Goal: Use online tool/utility: Utilize a website feature to perform a specific function

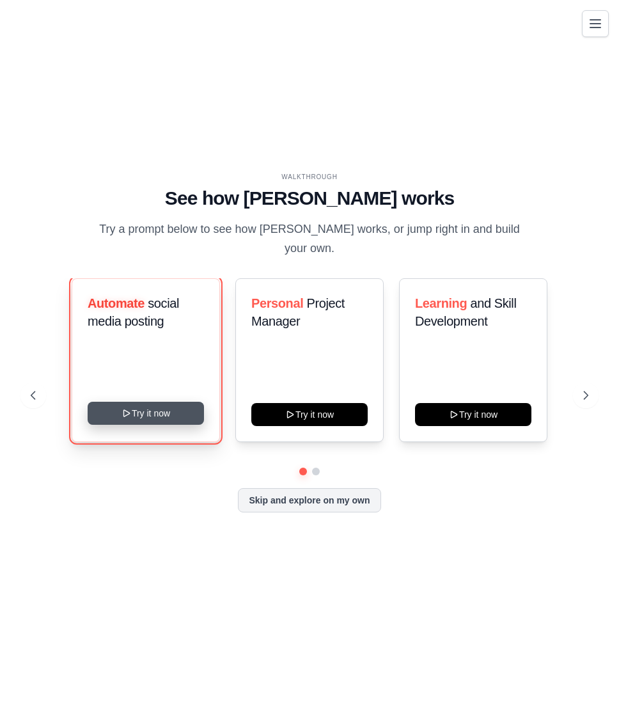
click at [182, 409] on button "Try it now" at bounding box center [146, 413] width 116 height 23
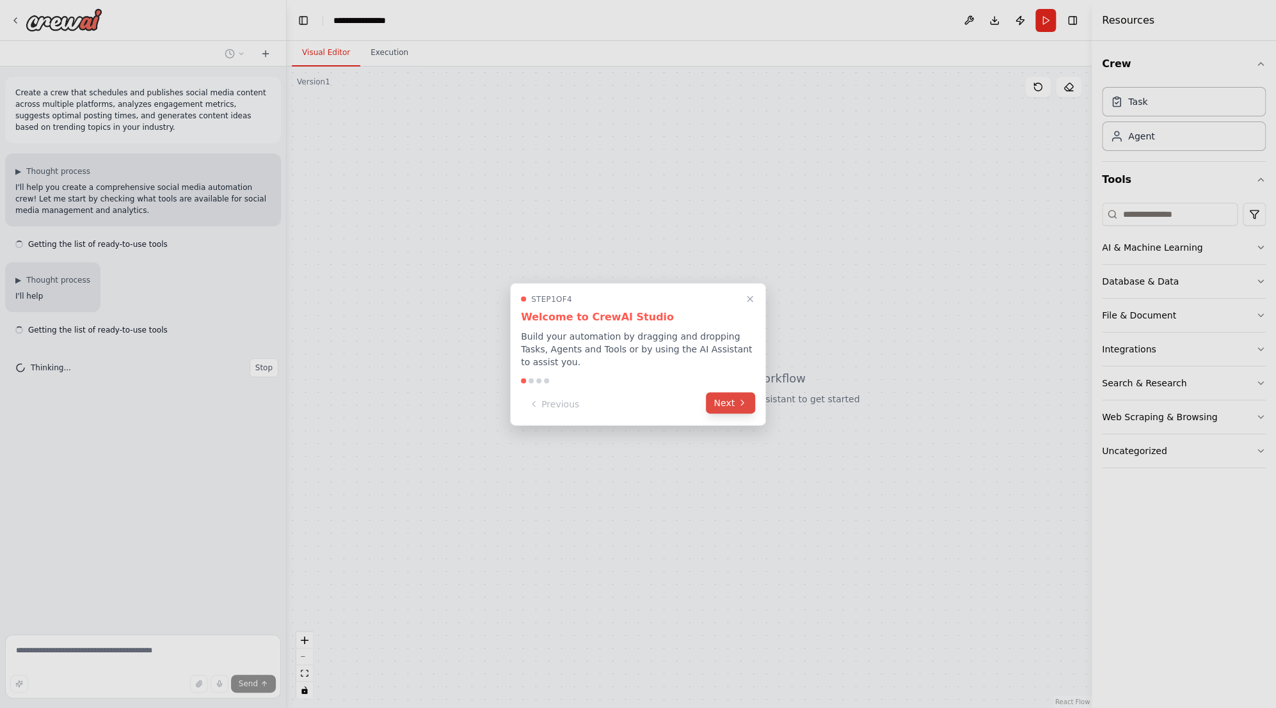
click at [619, 394] on button "Next" at bounding box center [730, 402] width 49 height 21
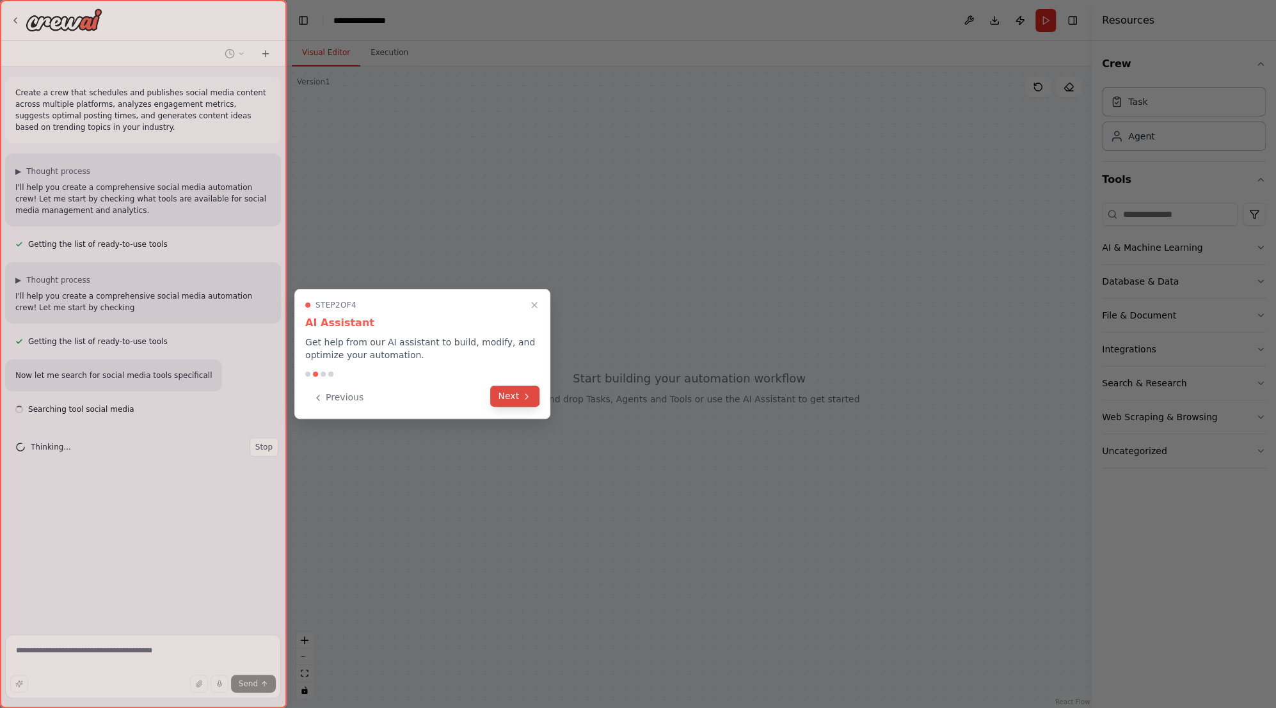
click at [514, 394] on button "Next" at bounding box center [514, 396] width 49 height 21
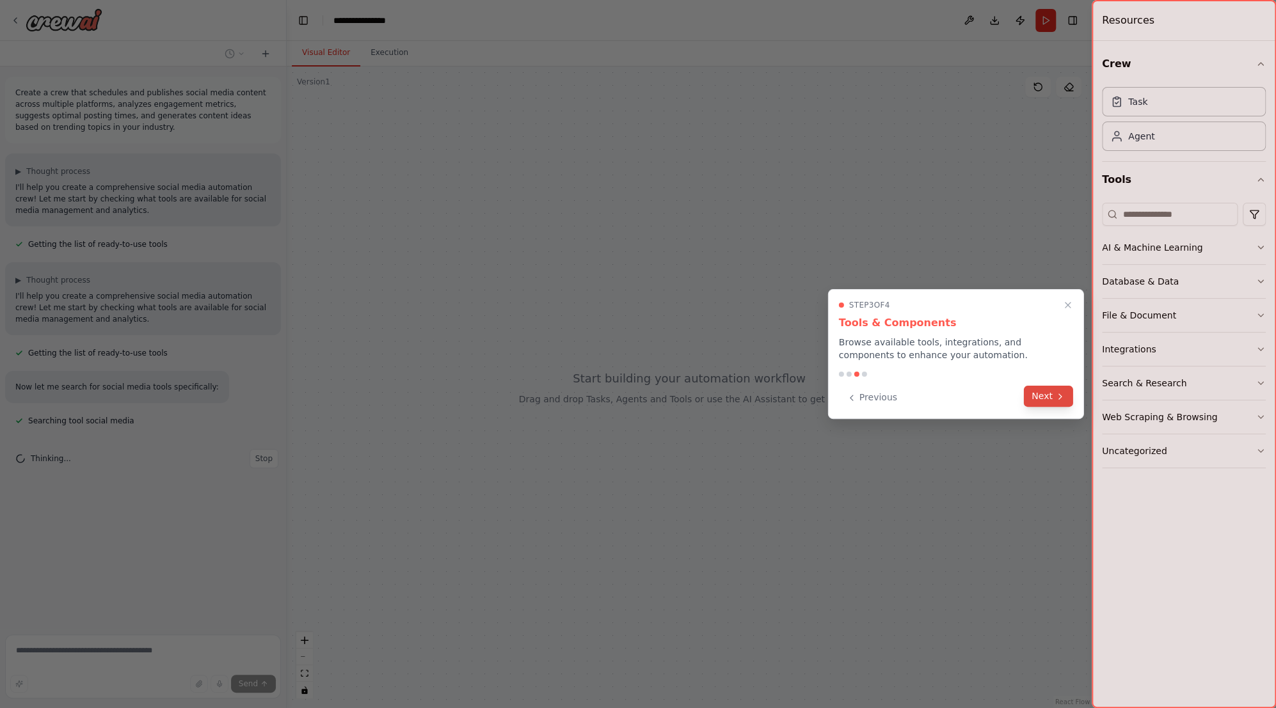
click at [619, 395] on button "Next" at bounding box center [1048, 396] width 49 height 21
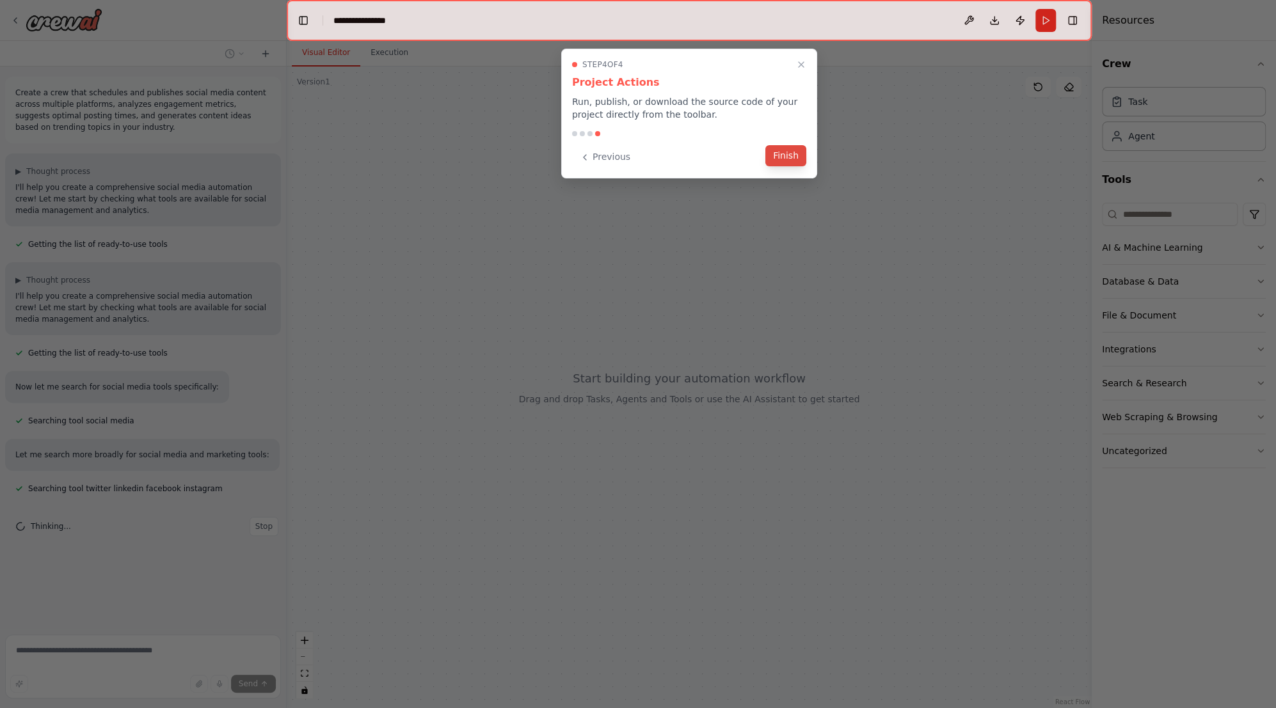
click at [619, 159] on button "Finish" at bounding box center [785, 155] width 41 height 21
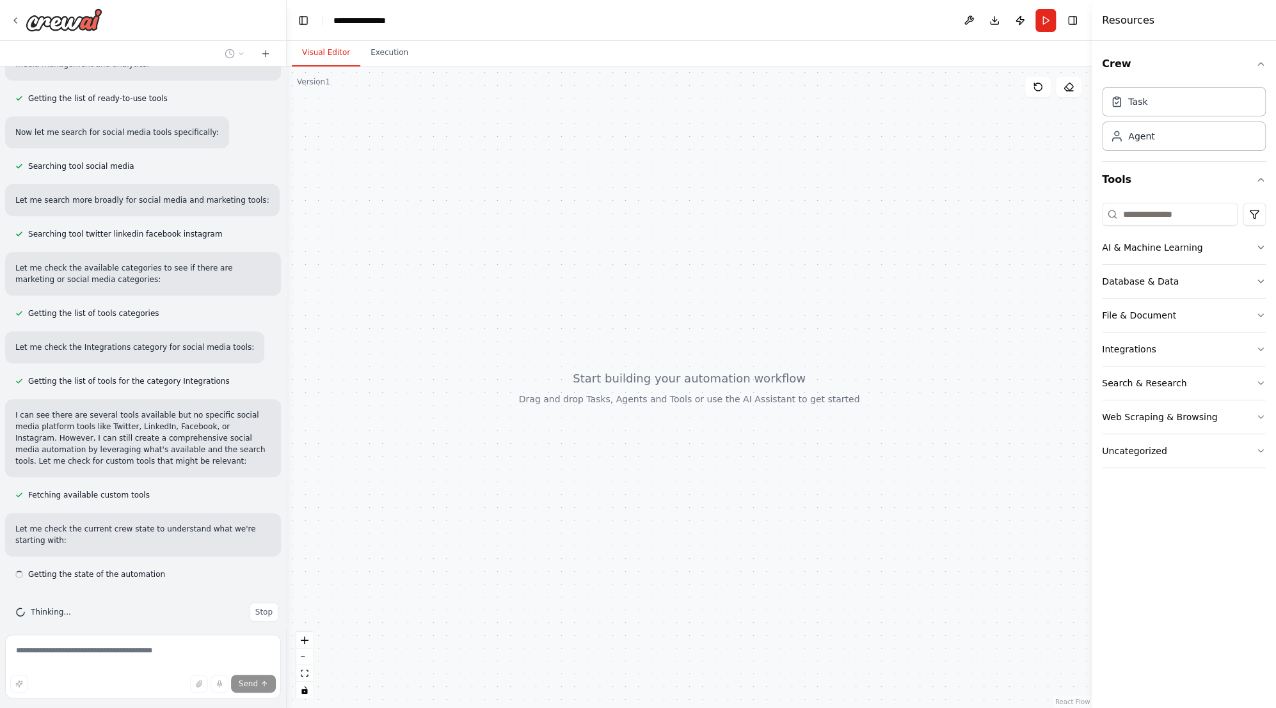
scroll to position [266, 0]
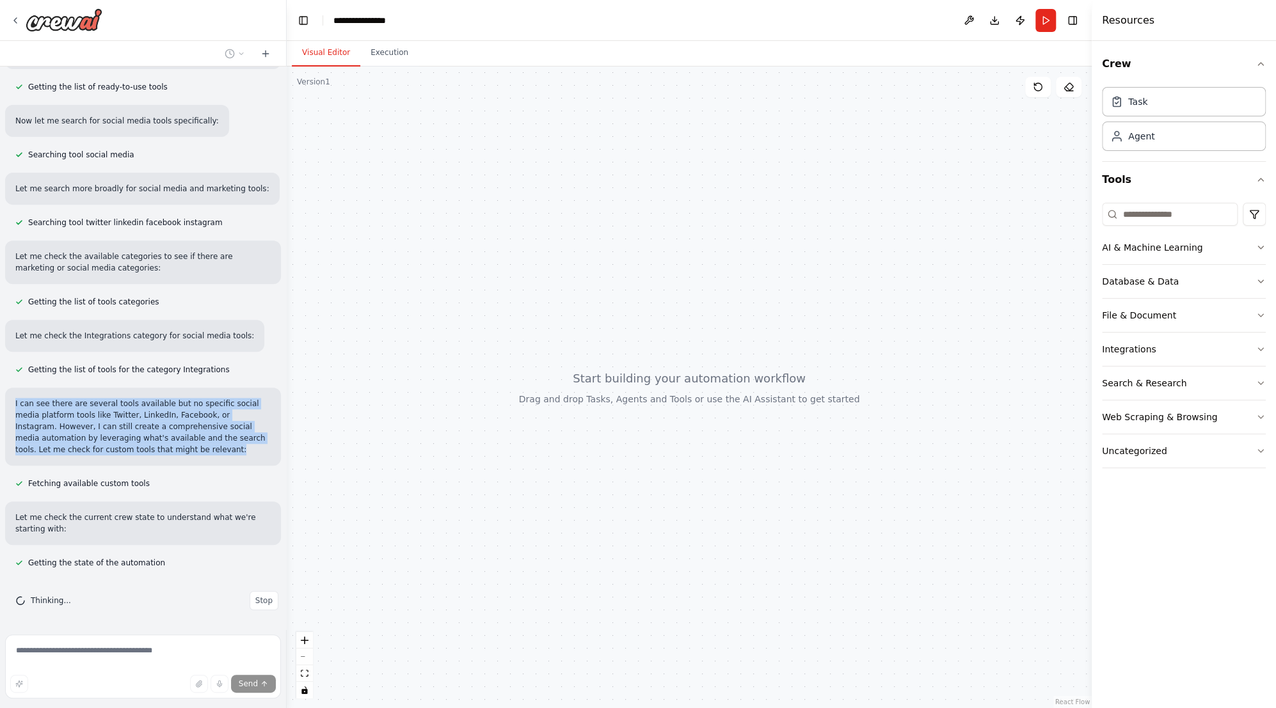
drag, startPoint x: 90, startPoint y: 450, endPoint x: 7, endPoint y: 397, distance: 98.4
click at [7, 397] on div "I can see there are several tools available but no specific social media platfo…" at bounding box center [143, 427] width 276 height 78
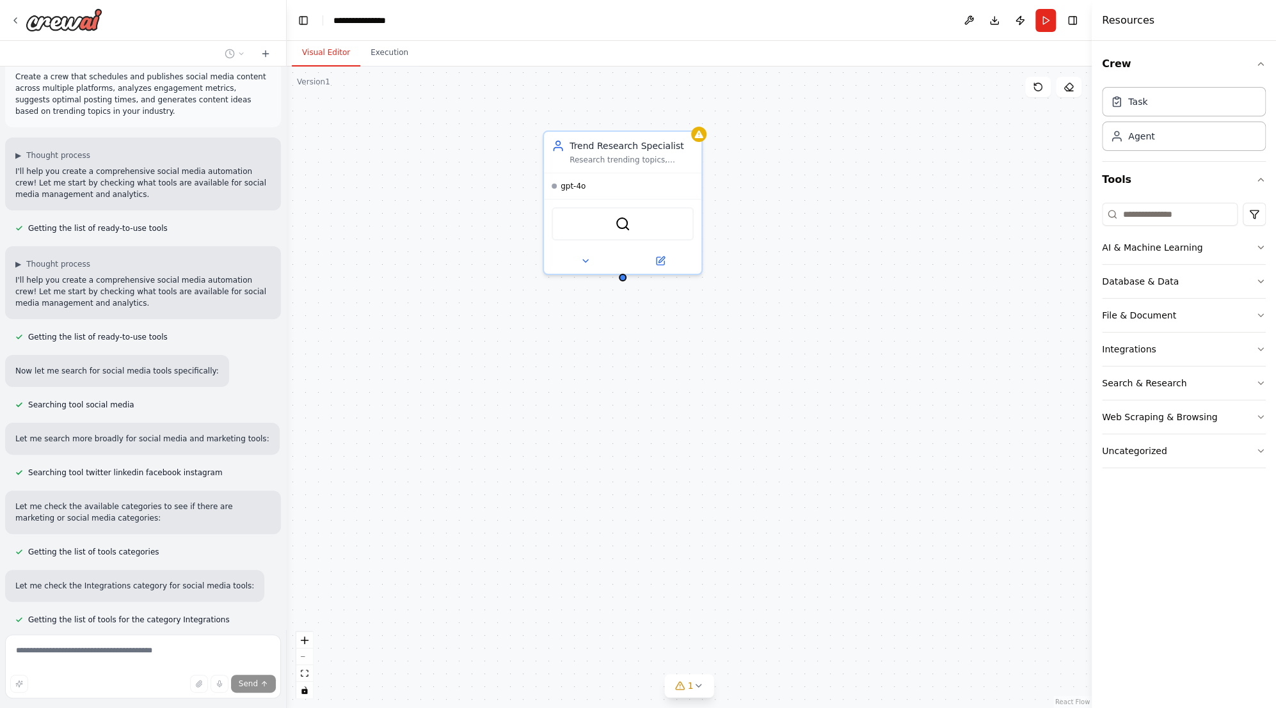
scroll to position [0, 0]
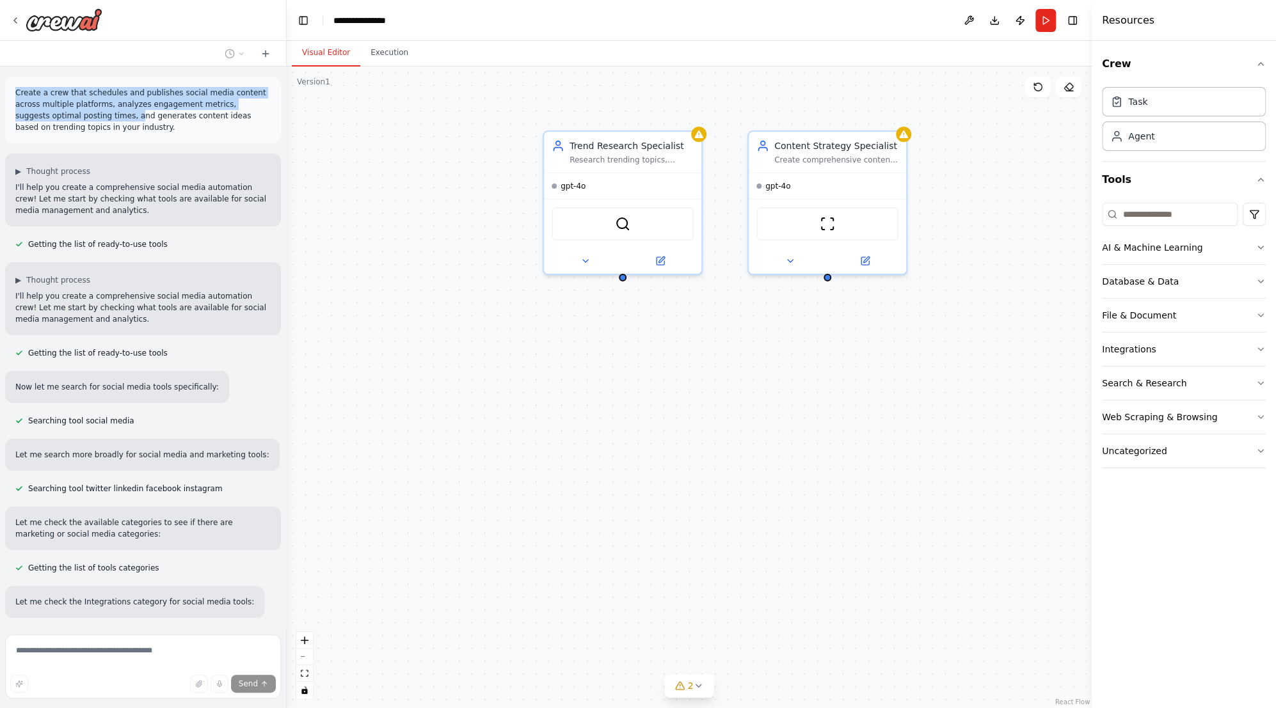
drag, startPoint x: 70, startPoint y: 120, endPoint x: 15, endPoint y: 90, distance: 62.5
click at [15, 90] on p "Create a crew that schedules and publishes social media content across multiple…" at bounding box center [142, 110] width 255 height 46
drag, startPoint x: 15, startPoint y: 90, endPoint x: 88, endPoint y: 137, distance: 87.0
click at [91, 139] on div "Create a crew that schedules and publishes social media content across multiple…" at bounding box center [143, 110] width 276 height 67
drag, startPoint x: 76, startPoint y: 128, endPoint x: 5, endPoint y: 92, distance: 79.9
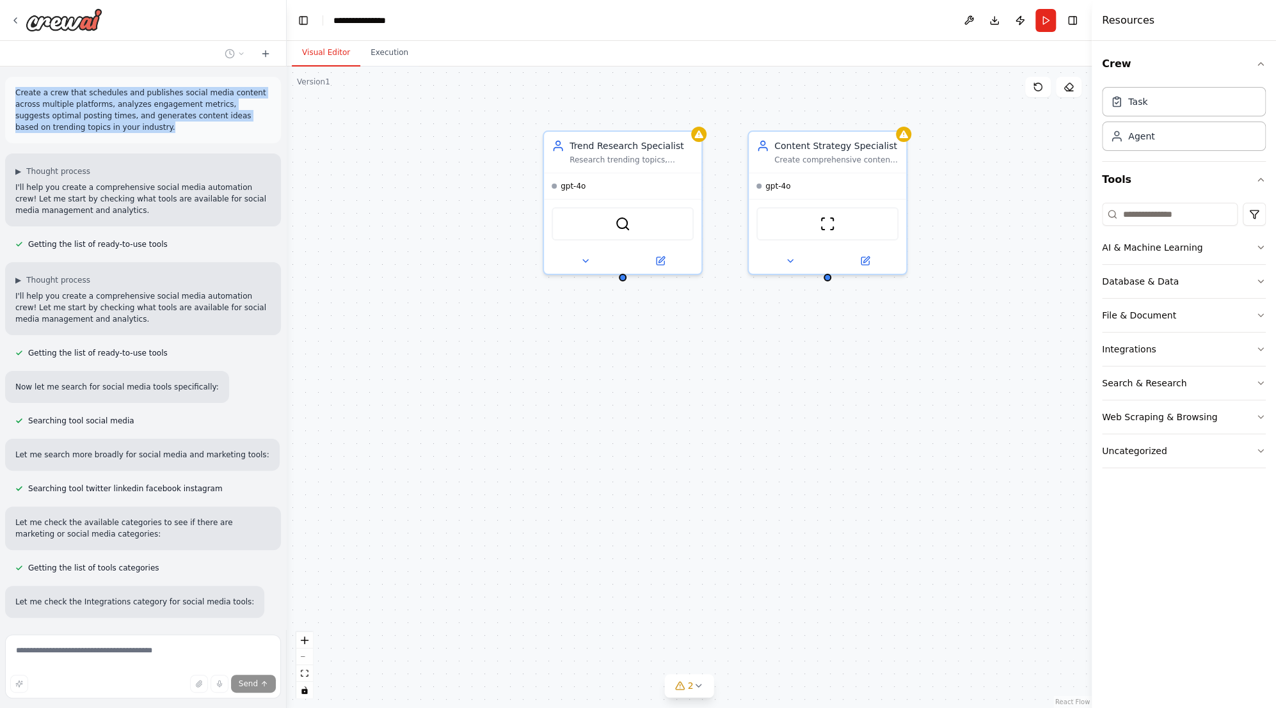
click at [5, 92] on div "Create a crew that schedules and publishes social media content across multiple…" at bounding box center [143, 110] width 276 height 67
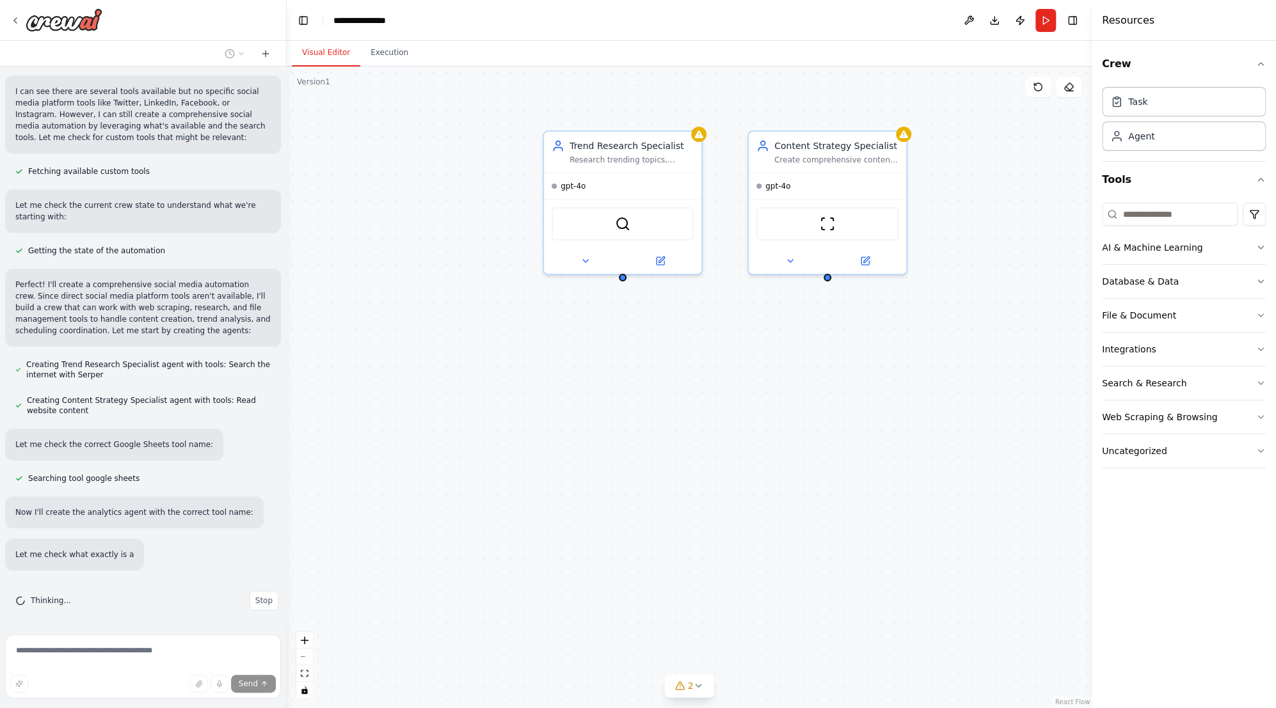
scroll to position [604, 0]
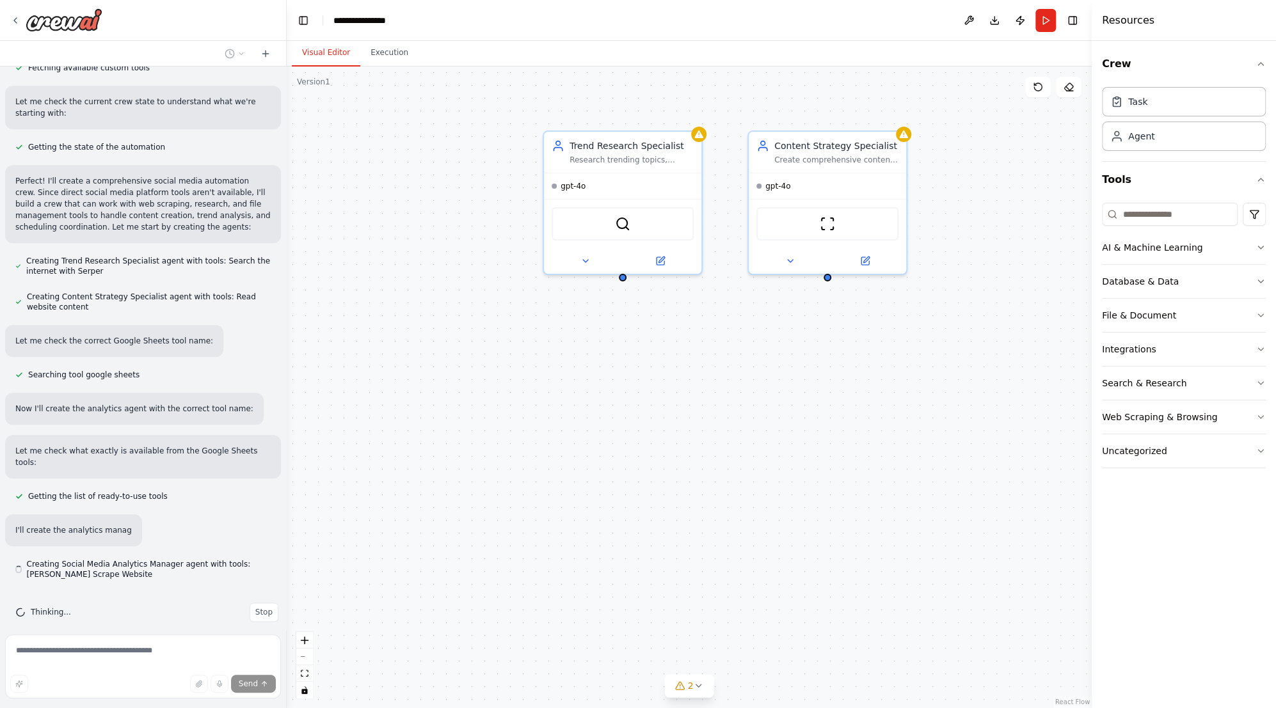
click at [619, 442] on div "Trend Research Specialist Research trending topics, hashtags, and conversations…" at bounding box center [689, 388] width 805 height 642
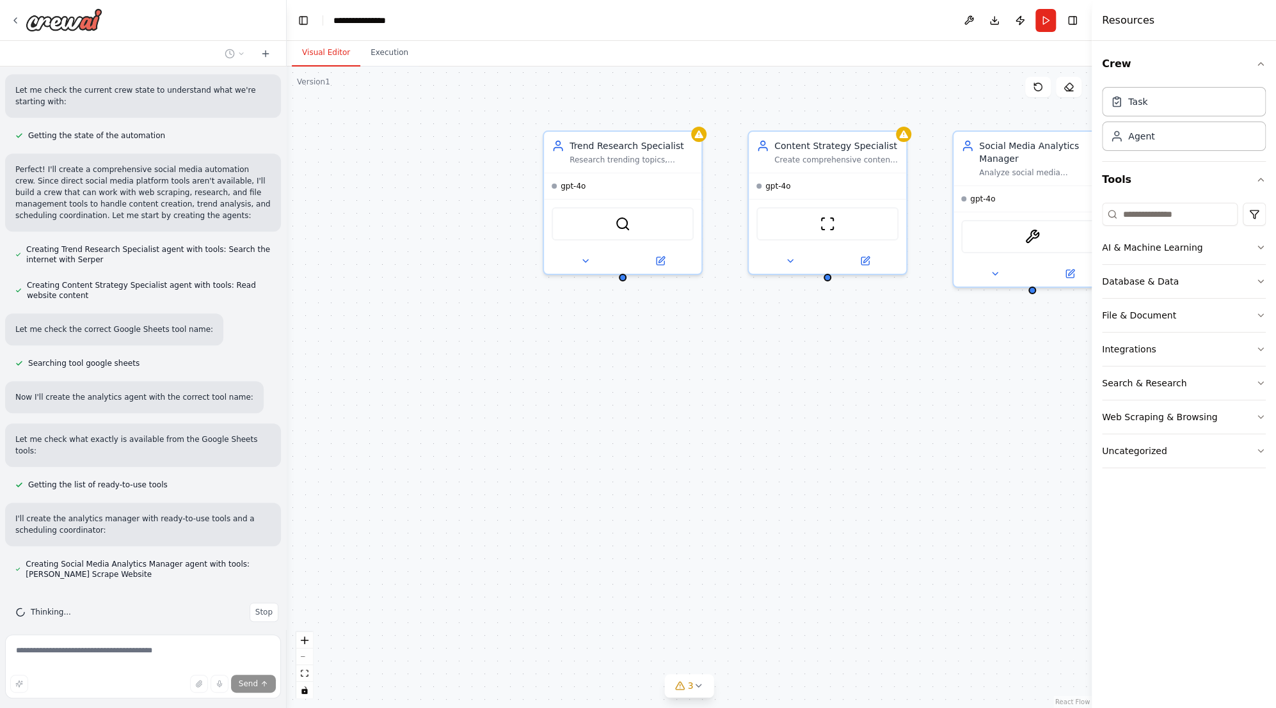
scroll to position [730, 0]
